Goal: Task Accomplishment & Management: Use online tool/utility

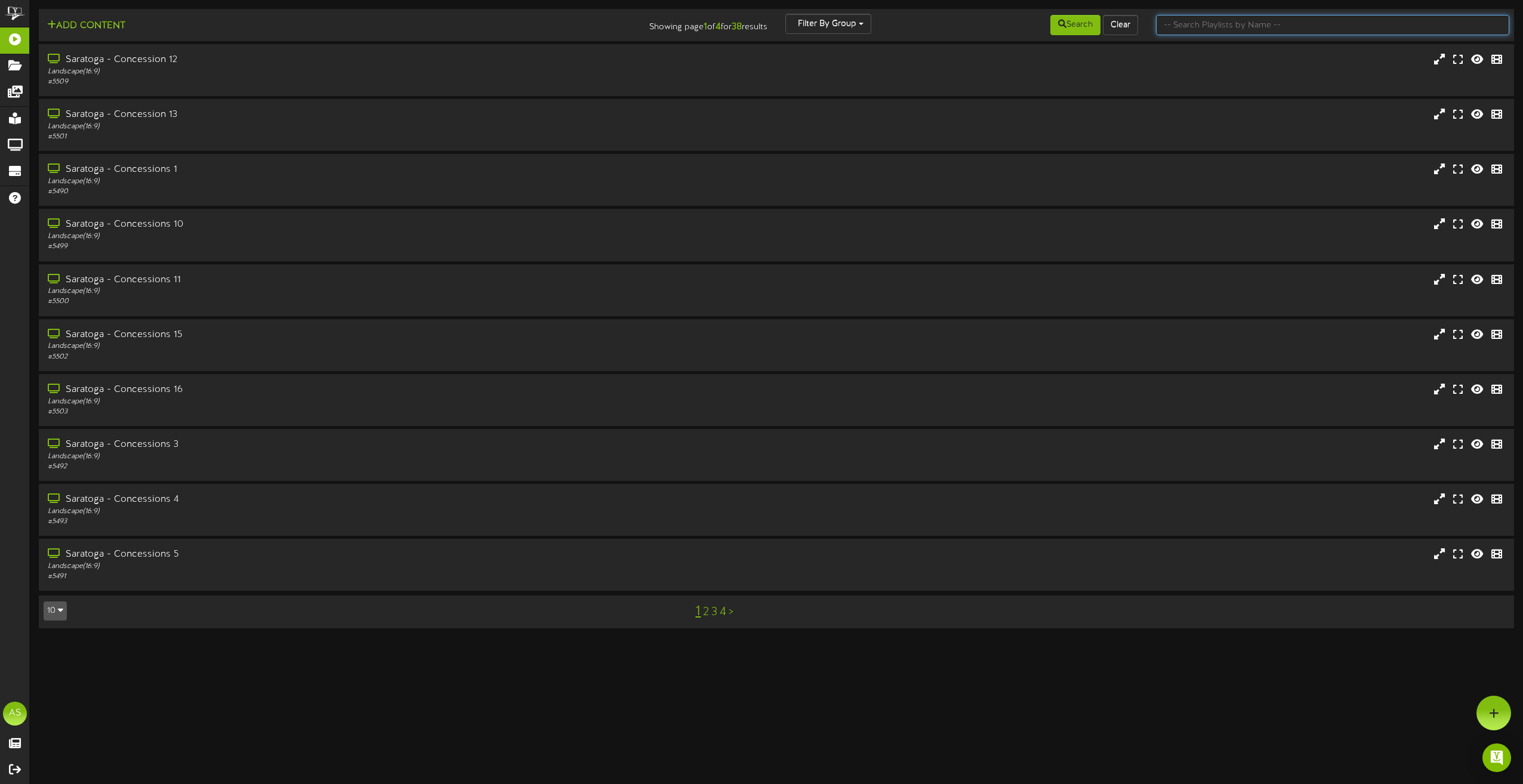
click at [1193, 25] on input "text" at bounding box center [1333, 25] width 353 height 21
type input "theater"
click at [251, 338] on div "Saratoga Theater 6" at bounding box center [344, 335] width 599 height 14
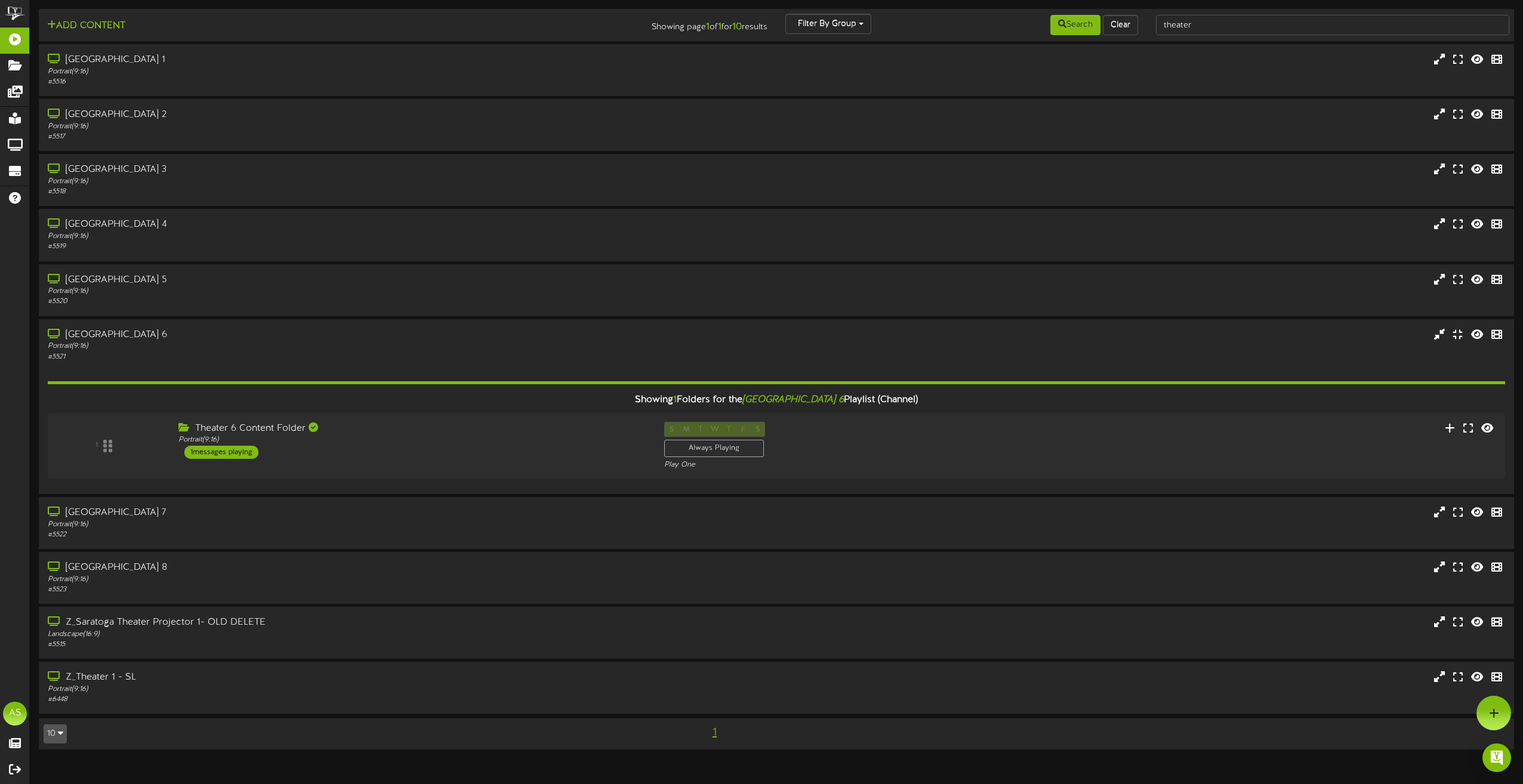
click at [573, 450] on div "Theater 6 Content Folder Portrait ( 9:16 ) 1 messages playing" at bounding box center [413, 440] width 486 height 37
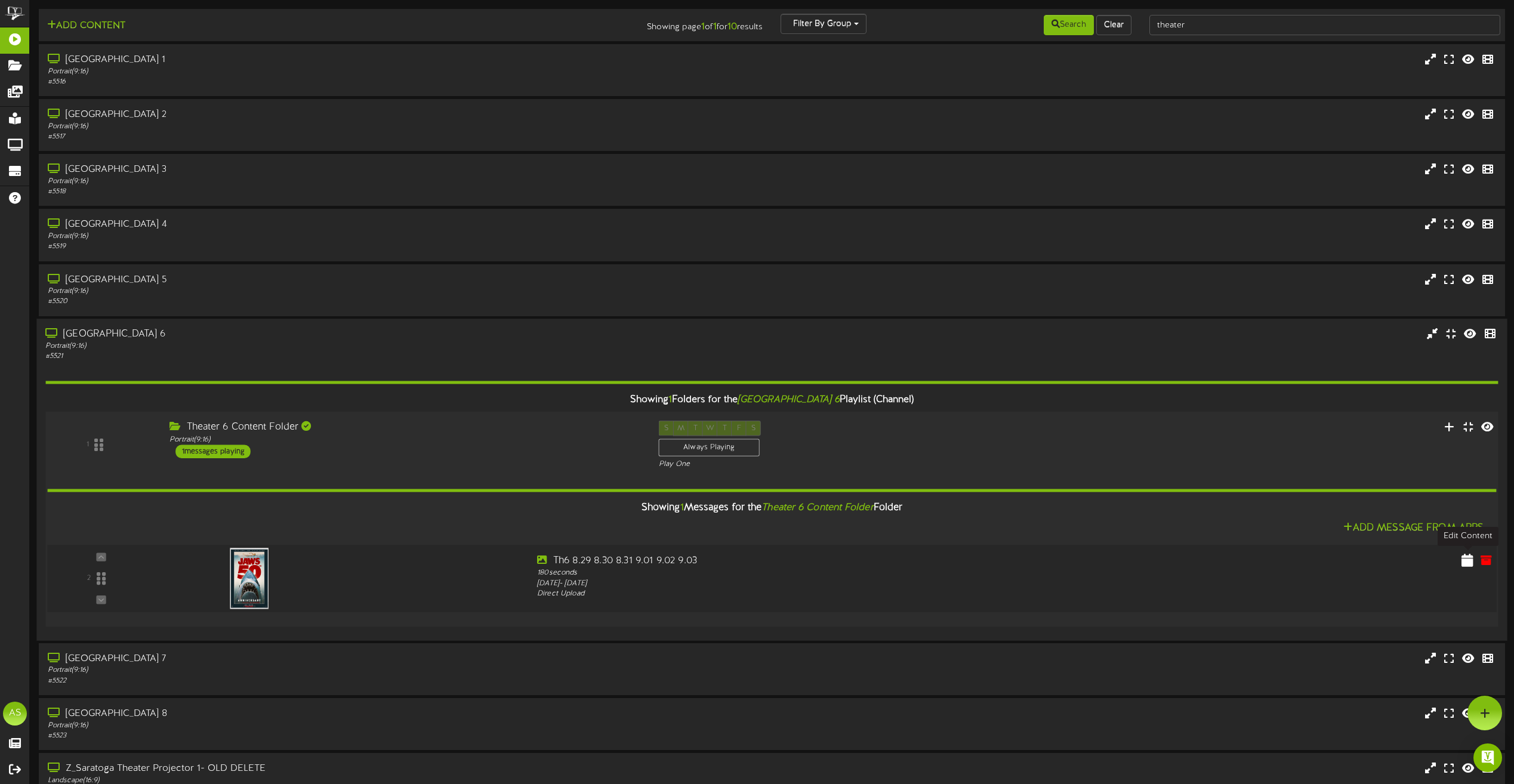
click at [1462, 560] on icon at bounding box center [1467, 560] width 12 height 13
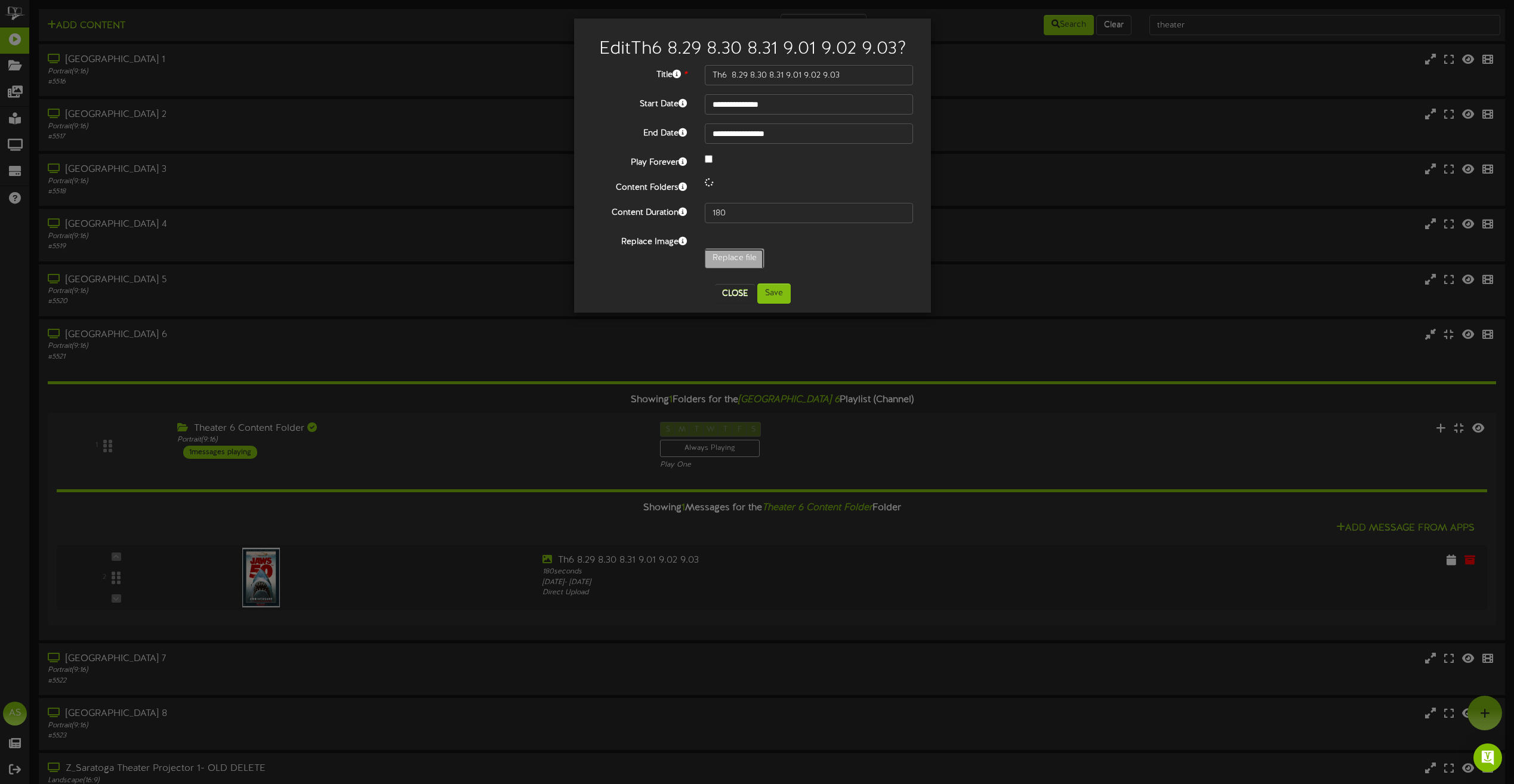
click at [736, 258] on input "Replace file" at bounding box center [115, 291] width 1299 height 85
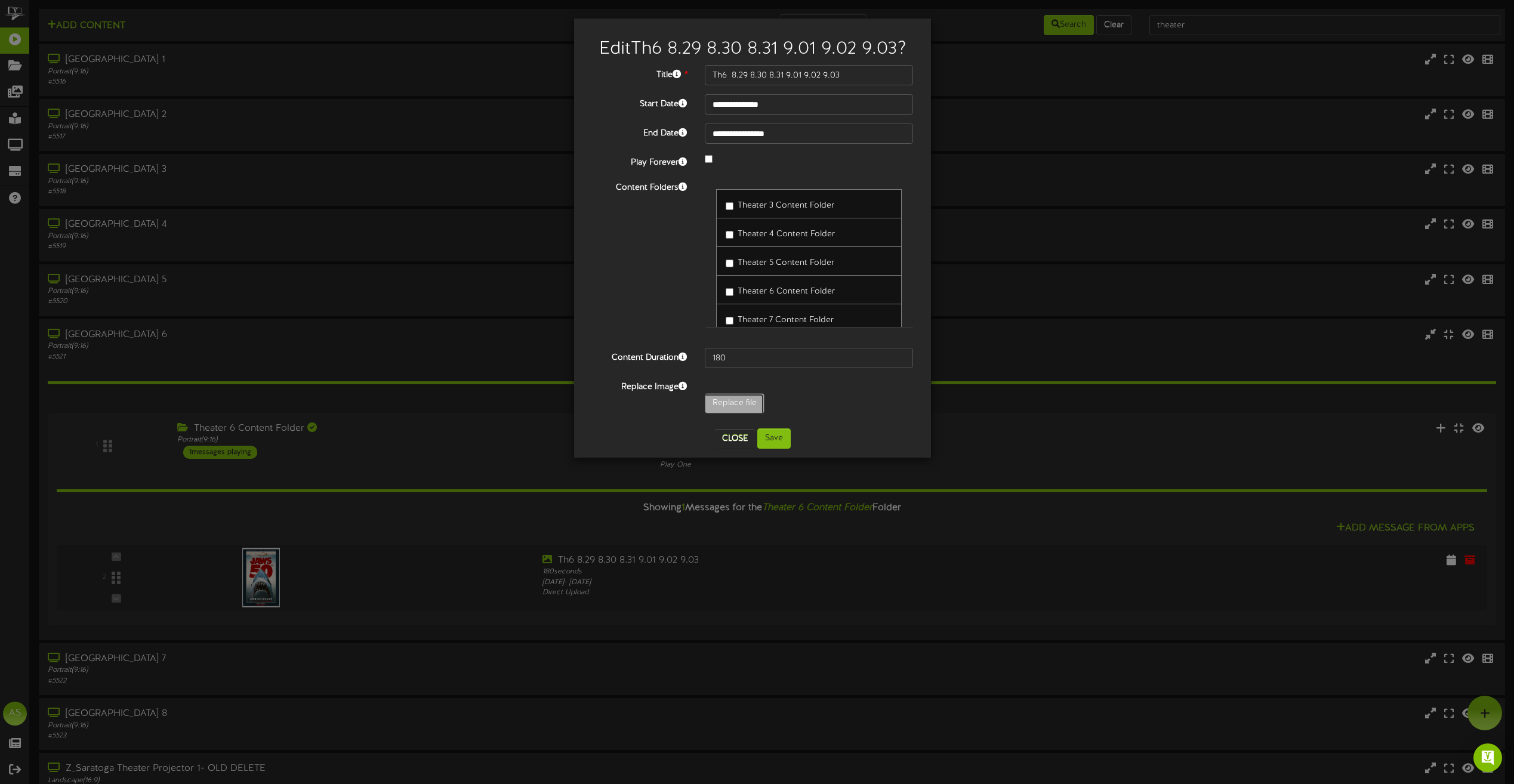
type input "**********"
type input "Mandibles"
click at [783, 442] on button "Save" at bounding box center [774, 439] width 34 height 21
